Goal: Task Accomplishment & Management: Complete application form

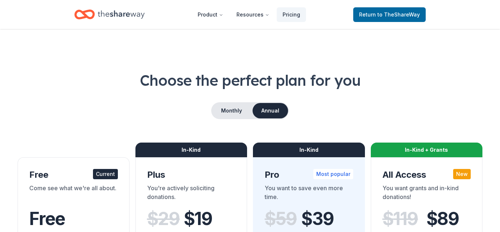
click at [64, 188] on div "Come see what we're all about." at bounding box center [73, 193] width 89 height 20
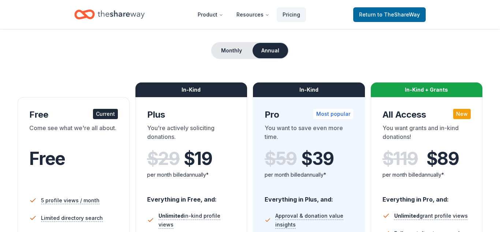
scroll to position [59, 0]
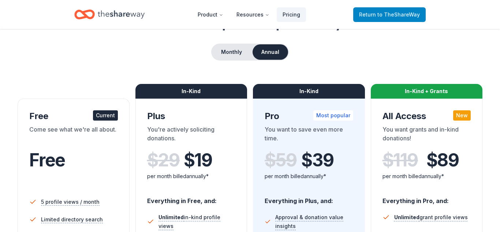
click at [388, 12] on span "to TheShareWay" at bounding box center [398, 14] width 42 height 6
click at [387, 11] on span "Return to TheShareWay" at bounding box center [389, 14] width 61 height 9
click at [382, 15] on span "to TheShareWay" at bounding box center [398, 14] width 42 height 6
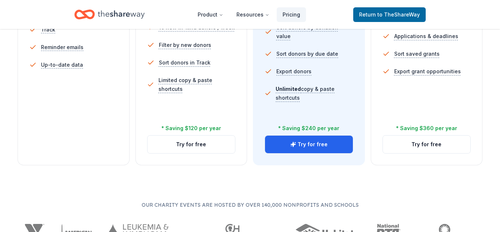
scroll to position [293, 0]
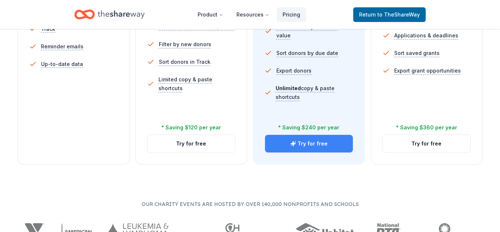
click at [324, 144] on button "Try for free" at bounding box center [309, 144] width 88 height 18
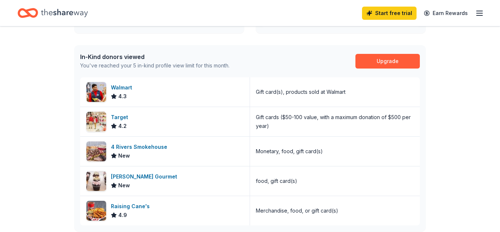
scroll to position [176, 0]
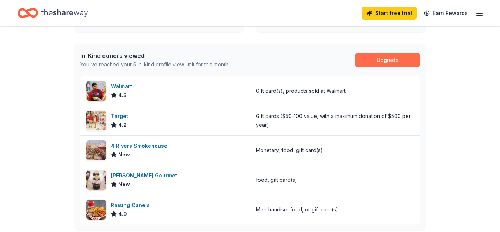
click at [394, 61] on link "Upgrade" at bounding box center [387, 60] width 64 height 15
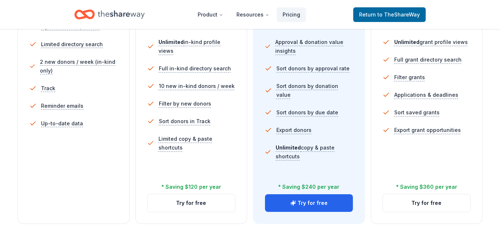
scroll to position [234, 0]
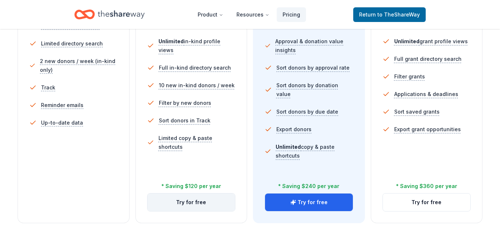
click at [200, 205] on button "Try for free" at bounding box center [192, 202] width 88 height 18
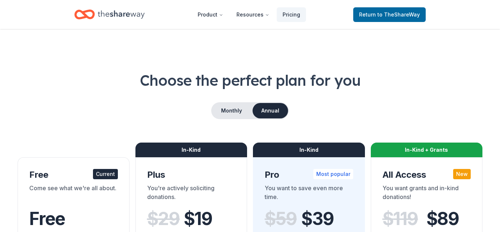
scroll to position [234, 0]
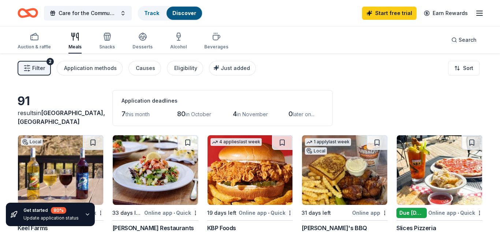
click at [91, 94] on div "91 results in Tampa, FL Application deadlines 7 this month 80 in October 4 in N…" at bounding box center [250, 108] width 465 height 36
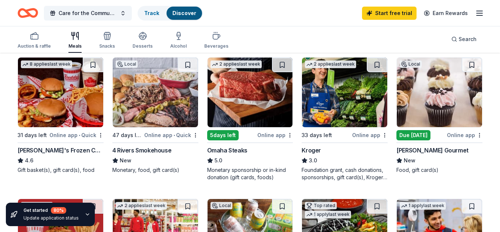
scroll to position [220, 0]
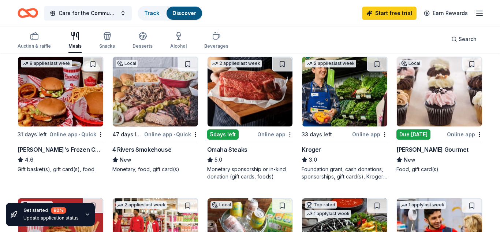
click at [418, 137] on div "Due tomorrow" at bounding box center [413, 134] width 34 height 10
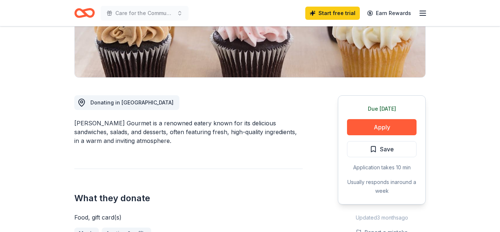
scroll to position [146, 0]
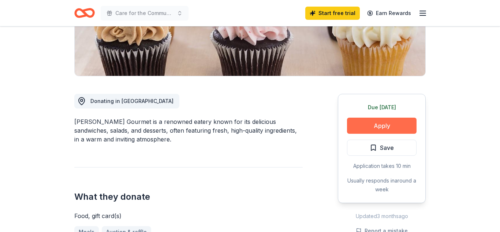
click at [382, 129] on button "Apply" at bounding box center [382, 126] width 70 height 16
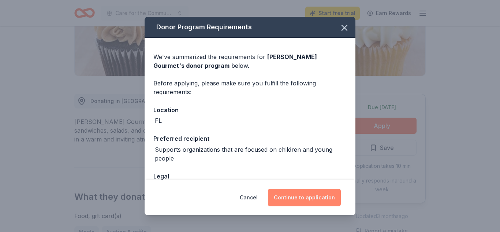
click at [325, 195] on button "Continue to application" at bounding box center [304, 198] width 73 height 18
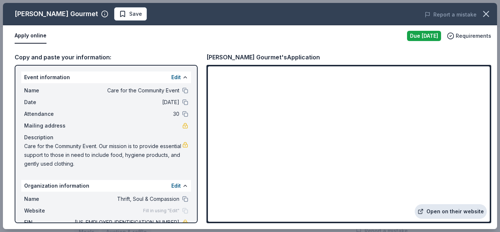
click at [463, 209] on link "Open on their website" at bounding box center [451, 211] width 72 height 15
drag, startPoint x: 25, startPoint y: 145, endPoint x: 86, endPoint y: 169, distance: 65.5
click at [86, 169] on div "Name Care for the Community Event Date 11/22/25 Attendance 30 Mailing address D…" at bounding box center [106, 127] width 170 height 88
drag, startPoint x: 110, startPoint y: 165, endPoint x: 0, endPoint y: 134, distance: 114.4
click at [0, 134] on div "Wright's Gourmet Save Report a mistake Apply online Due tomorrow Requirements C…" at bounding box center [250, 116] width 500 height 232
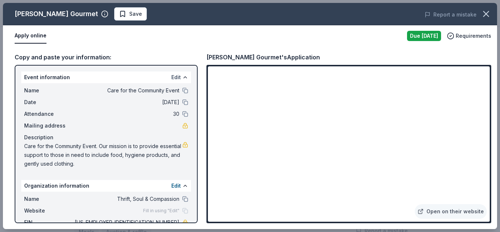
click at [177, 77] on button "Edit" at bounding box center [176, 77] width 10 height 9
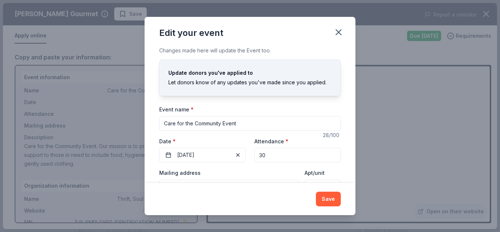
click at [267, 85] on div "Let donors know of any updates you've made since you applied." at bounding box center [249, 82] width 163 height 9
click at [329, 197] on button "Save" at bounding box center [328, 198] width 25 height 15
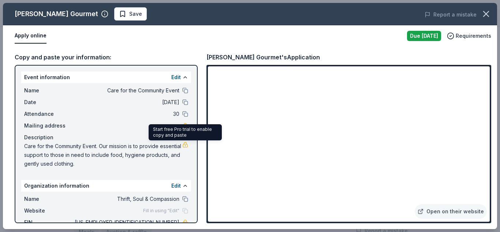
click at [184, 145] on link at bounding box center [185, 145] width 6 height 6
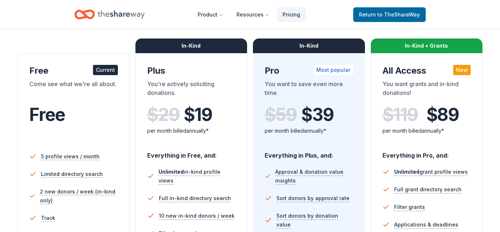
scroll to position [102, 0]
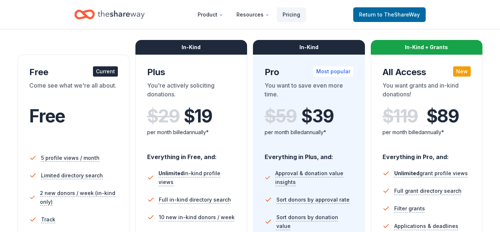
click at [189, 123] on span "$ 19" at bounding box center [198, 116] width 29 height 20
click at [177, 85] on div "You're actively soliciting donations." at bounding box center [191, 91] width 89 height 20
click at [198, 42] on div "In-Kind" at bounding box center [191, 47] width 112 height 15
click at [199, 122] on span "$ 19" at bounding box center [198, 116] width 29 height 20
